Goal: Transaction & Acquisition: Purchase product/service

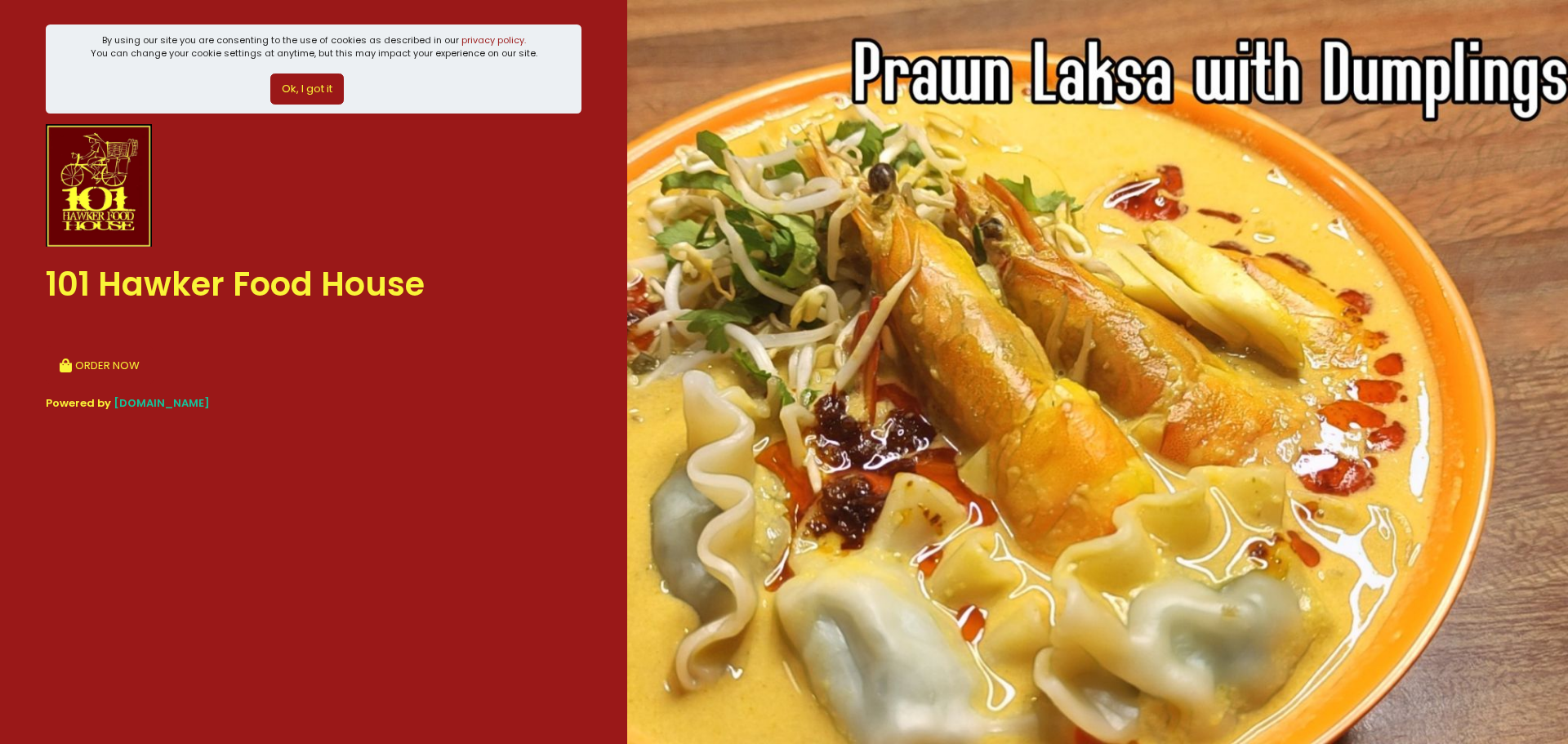
click at [404, 433] on section "By using our site you are consenting to the use of cookies as described in our …" at bounding box center [313, 372] width 627 height 744
click at [309, 288] on div "101 Hawker Food House" at bounding box center [313, 284] width 536 height 76
click at [100, 200] on img at bounding box center [98, 185] width 107 height 122
click at [289, 91] on button "Ok, I got it" at bounding box center [307, 88] width 73 height 31
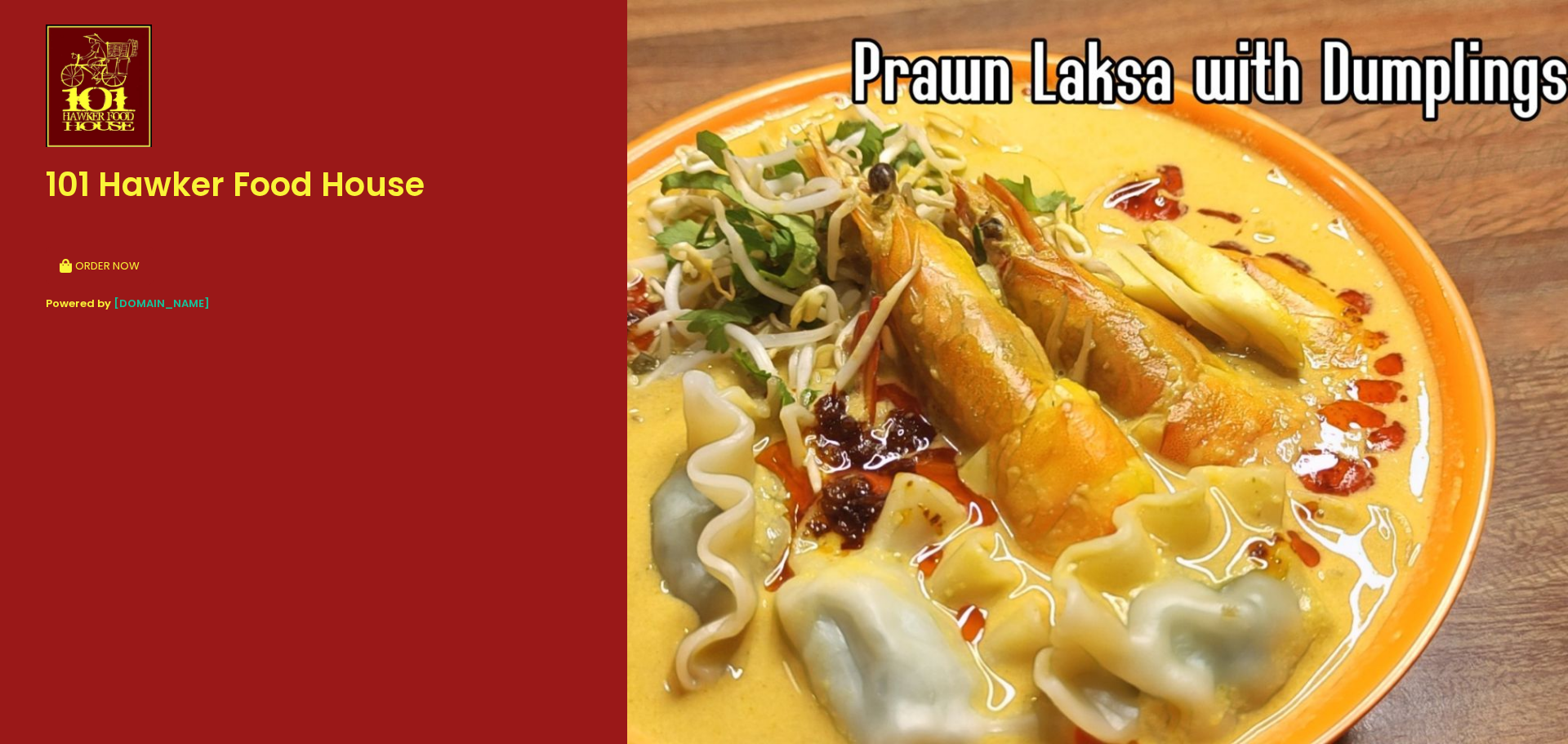
click at [146, 126] on img at bounding box center [98, 85] width 107 height 122
click at [108, 263] on button "ORDER NOW" at bounding box center [99, 266] width 107 height 39
select select "[DATE]"
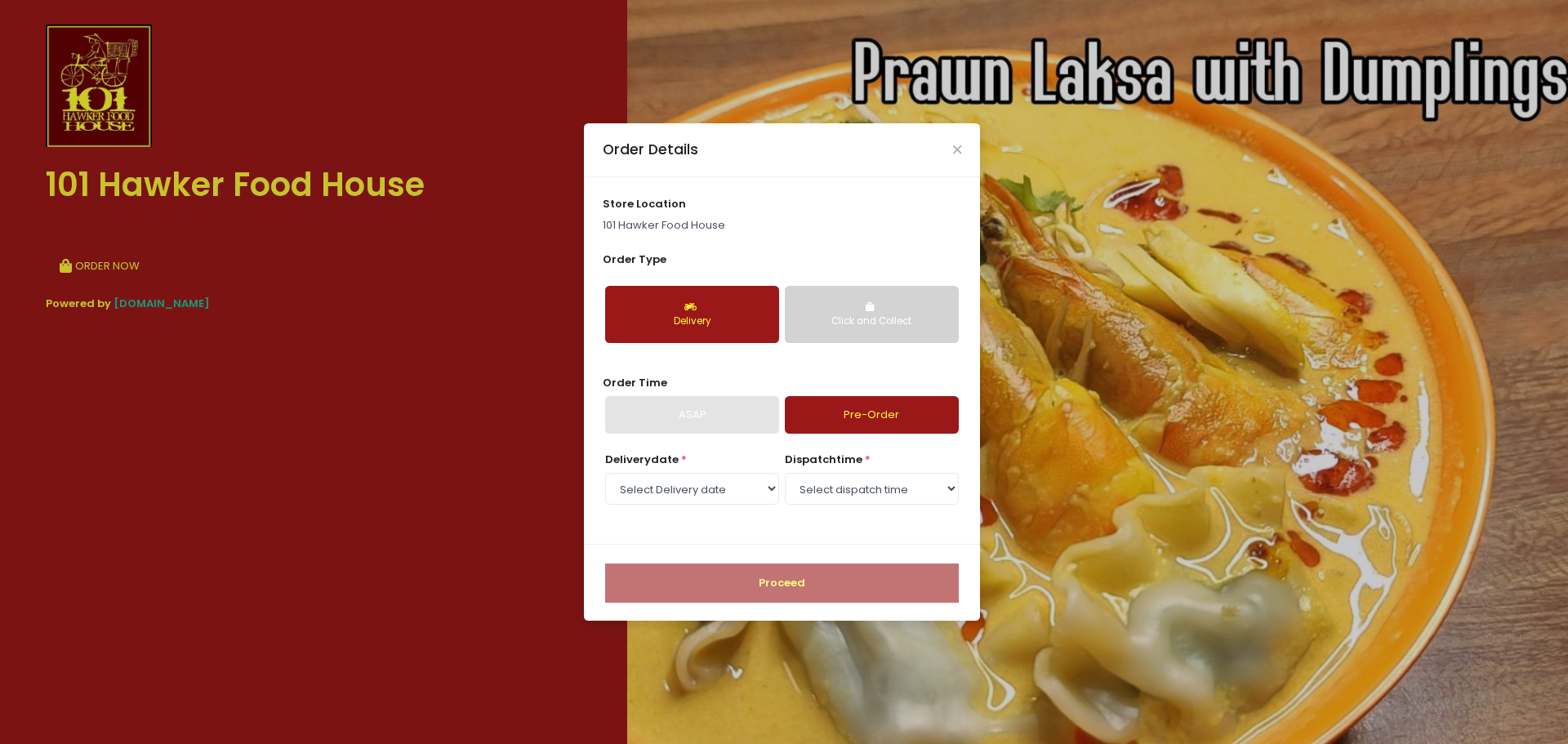
click at [865, 304] on button "Click and Collect" at bounding box center [872, 315] width 174 height 57
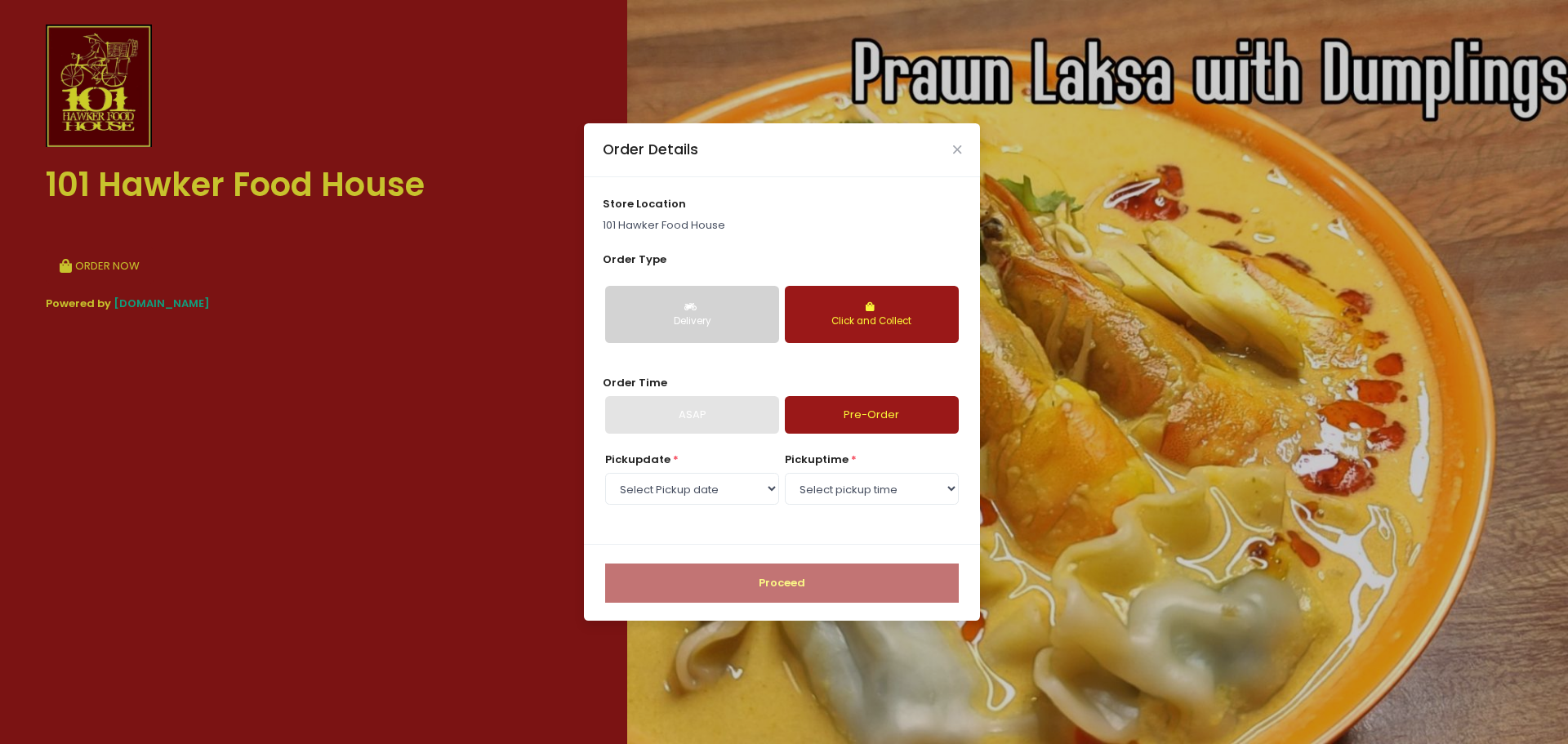
click at [684, 416] on div "ASAP" at bounding box center [692, 415] width 174 height 38
click at [824, 478] on select "Select pickup time 10:00 AM - 10:30 AM 10:30 AM - 11:00 AM 11:00 AM - 11:30 AM …" at bounding box center [872, 487] width 174 height 31
select select "19:00"
click at [785, 473] on select "Select pickup time 10:00 AM - 10:30 AM 10:30 AM - 11:00 AM 11:00 AM - 11:30 AM …" at bounding box center [872, 487] width 174 height 31
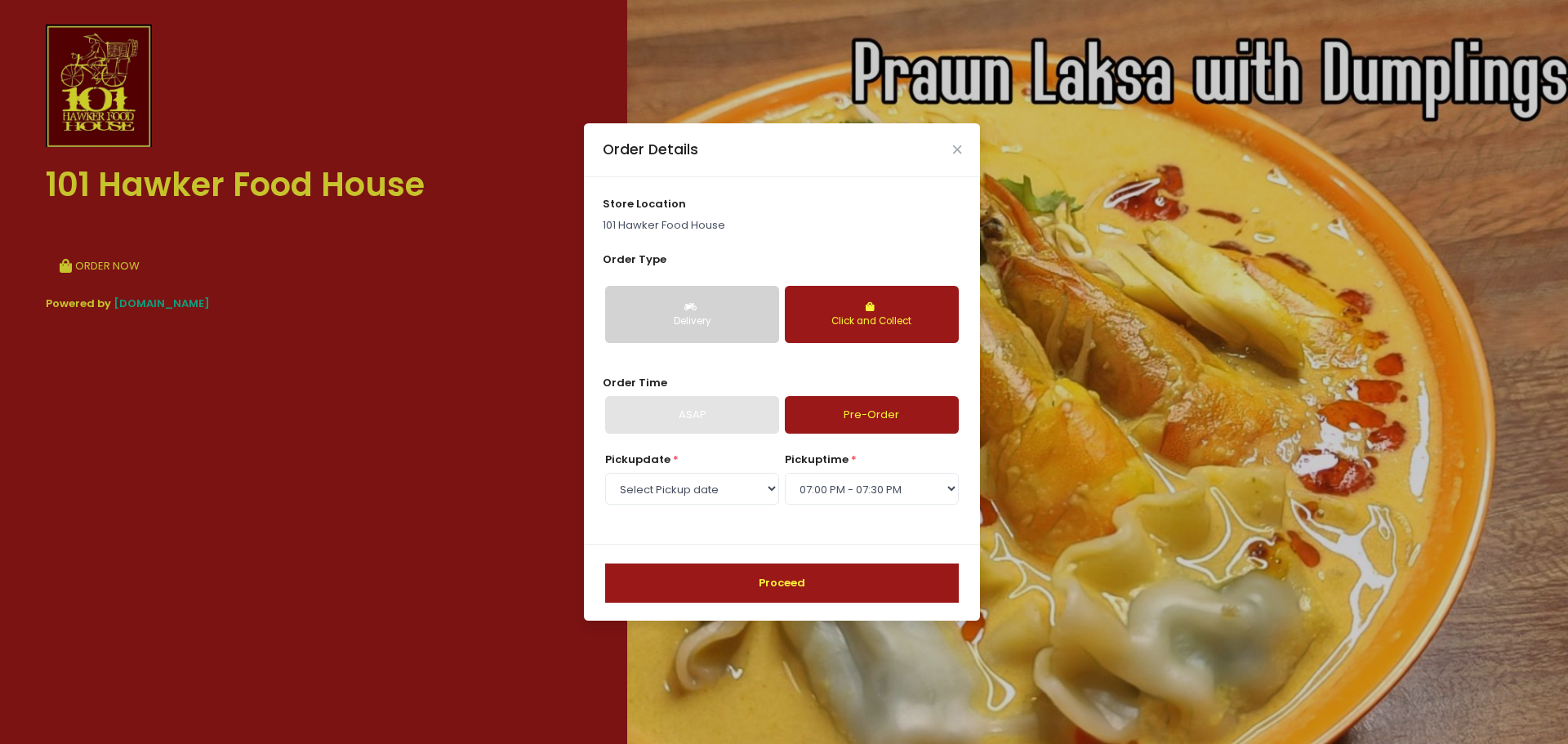
click at [779, 571] on button "Proceed" at bounding box center [782, 583] width 354 height 39
